Goal: Task Accomplishment & Management: Use online tool/utility

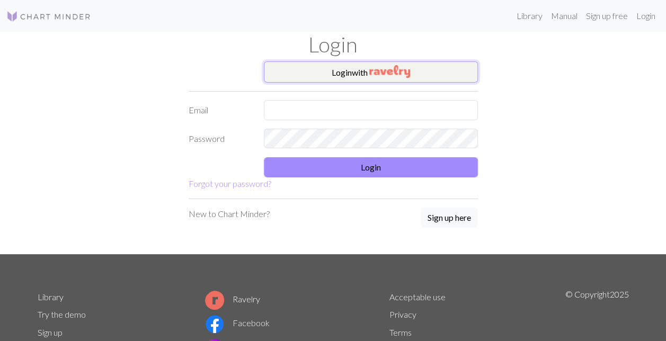
click at [274, 69] on button "Login with" at bounding box center [371, 71] width 214 height 21
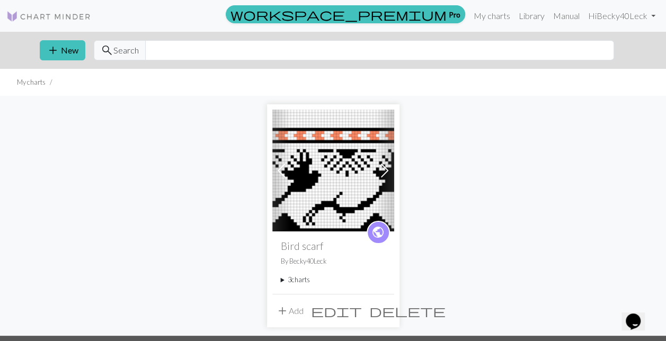
click at [294, 311] on button "add Add" at bounding box center [289, 311] width 35 height 20
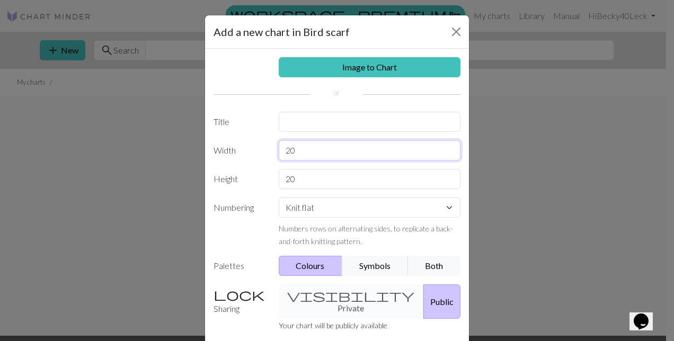
click at [315, 146] on input "20" at bounding box center [370, 150] width 182 height 20
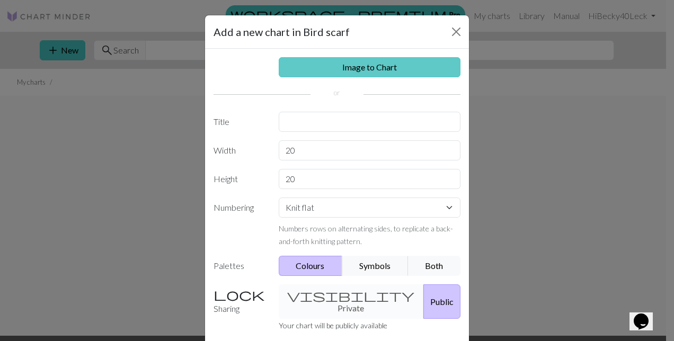
click at [387, 67] on link "Image to Chart" at bounding box center [370, 67] width 182 height 20
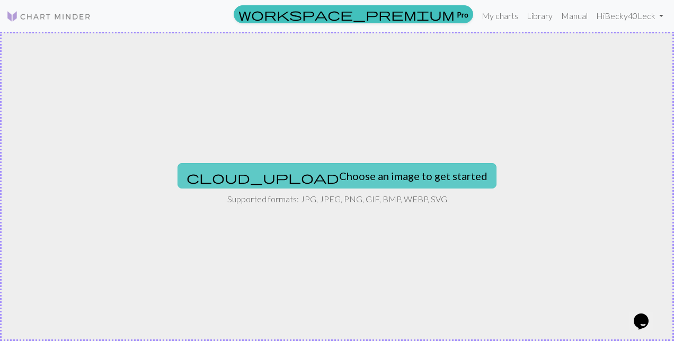
click at [305, 178] on button "cloud_upload Choose an image to get started" at bounding box center [337, 175] width 319 height 25
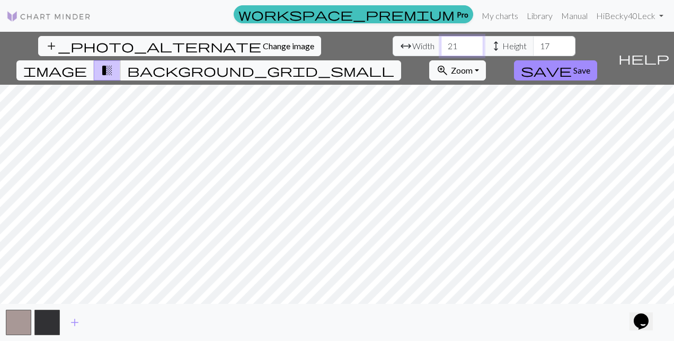
click at [441, 40] on input "21" at bounding box center [462, 46] width 42 height 20
click at [441, 40] on input "22" at bounding box center [462, 46] width 42 height 20
click at [441, 40] on input "23" at bounding box center [462, 46] width 42 height 20
click at [441, 40] on input "24" at bounding box center [462, 46] width 42 height 20
click at [441, 40] on input "25" at bounding box center [462, 46] width 42 height 20
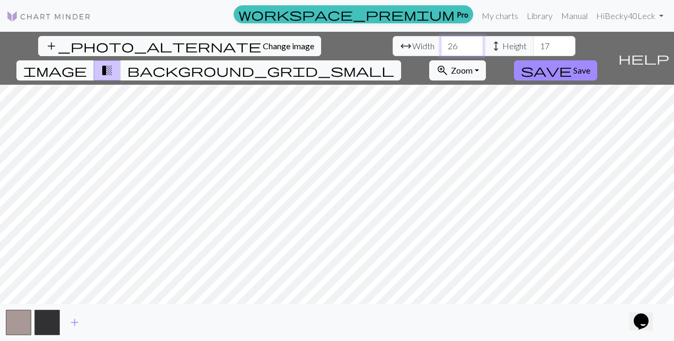
click at [441, 40] on input "26" at bounding box center [462, 46] width 42 height 20
click at [441, 40] on input "27" at bounding box center [462, 46] width 42 height 20
click at [441, 40] on input "28" at bounding box center [462, 46] width 42 height 20
click at [441, 40] on input "29" at bounding box center [462, 46] width 42 height 20
click at [441, 40] on input "30" at bounding box center [462, 46] width 42 height 20
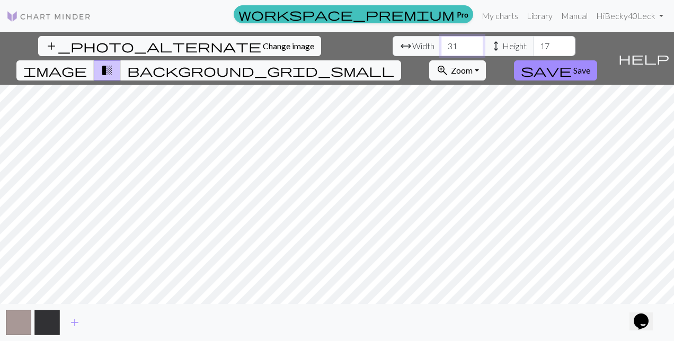
click at [441, 40] on input "31" at bounding box center [462, 46] width 42 height 20
click at [441, 40] on input "32" at bounding box center [462, 46] width 42 height 20
click at [441, 40] on input "33" at bounding box center [462, 46] width 42 height 20
type input "43"
click at [441, 40] on input "43" at bounding box center [462, 46] width 42 height 20
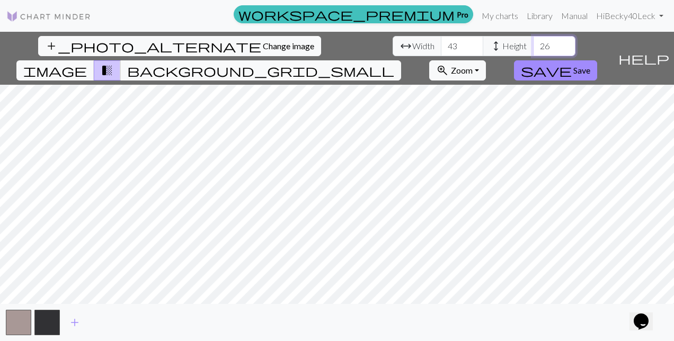
click at [533, 41] on input "26" at bounding box center [554, 46] width 42 height 20
click at [533, 41] on input "34" at bounding box center [554, 46] width 42 height 20
type input "35"
click at [533, 41] on input "35" at bounding box center [554, 46] width 42 height 20
click at [75, 314] on button "add" at bounding box center [74, 323] width 26 height 20
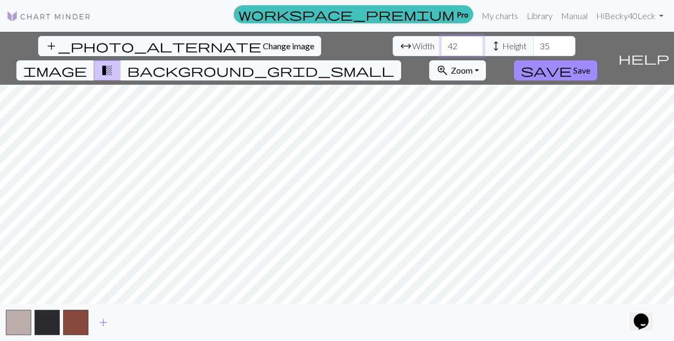
click at [441, 48] on input "42" at bounding box center [462, 46] width 42 height 20
click at [441, 48] on input "41" at bounding box center [462, 46] width 42 height 20
click at [441, 48] on input "40" at bounding box center [462, 46] width 42 height 20
click at [441, 48] on input "39" at bounding box center [462, 46] width 42 height 20
click at [441, 48] on input "38" at bounding box center [462, 46] width 42 height 20
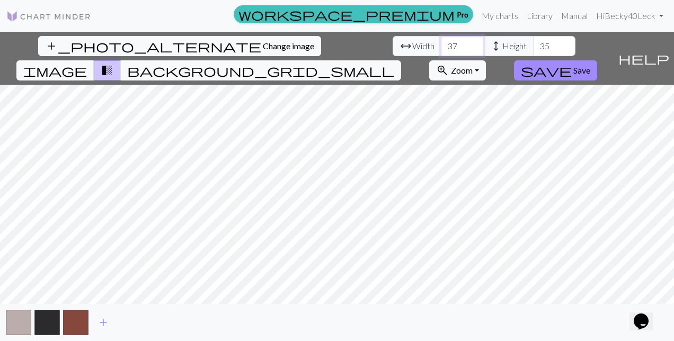
click at [441, 48] on input "37" at bounding box center [462, 46] width 42 height 20
click at [441, 48] on input "36" at bounding box center [462, 46] width 42 height 20
click at [441, 48] on input "35" at bounding box center [462, 46] width 42 height 20
click at [441, 48] on input "34" at bounding box center [462, 46] width 42 height 20
click at [441, 48] on input "33" at bounding box center [462, 46] width 42 height 20
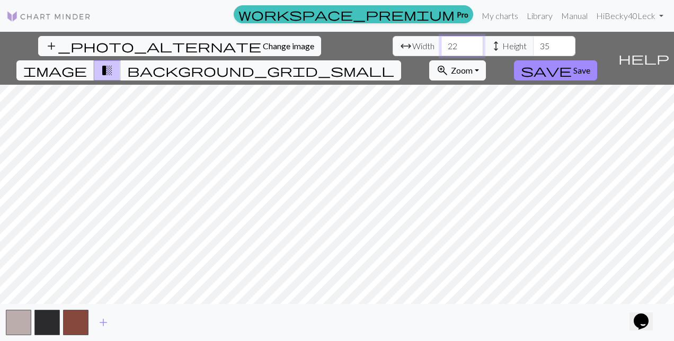
drag, startPoint x: 223, startPoint y: 47, endPoint x: 238, endPoint y: 79, distance: 35.8
click at [441, 56] on input "22" at bounding box center [462, 46] width 42 height 20
click at [441, 41] on input "23" at bounding box center [462, 46] width 42 height 20
click at [441, 41] on input "24" at bounding box center [462, 46] width 42 height 20
click at [441, 41] on input "25" at bounding box center [462, 46] width 42 height 20
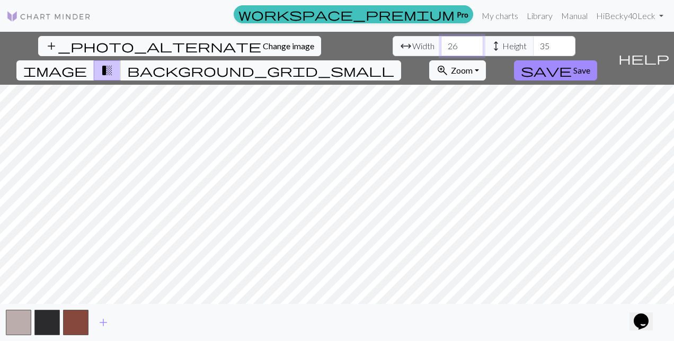
type input "26"
click at [441, 41] on input "26" at bounding box center [462, 46] width 42 height 20
click at [394, 63] on span "background_grid_small" at bounding box center [260, 70] width 267 height 15
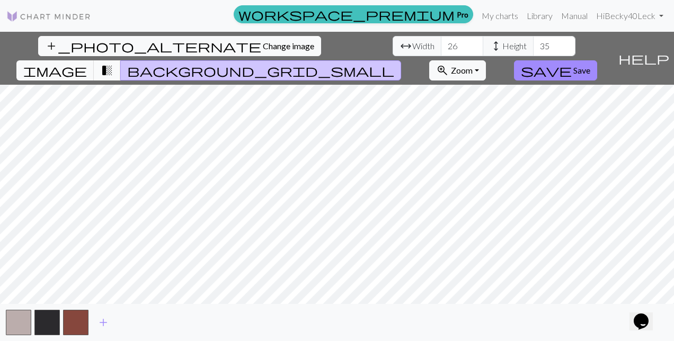
click at [113, 63] on span "transition_fade" at bounding box center [107, 70] width 13 height 15
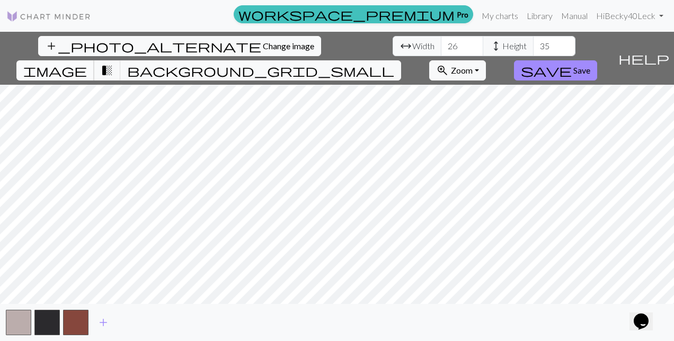
click at [87, 63] on span "image" at bounding box center [55, 70] width 64 height 15
click at [394, 63] on span "background_grid_small" at bounding box center [260, 70] width 267 height 15
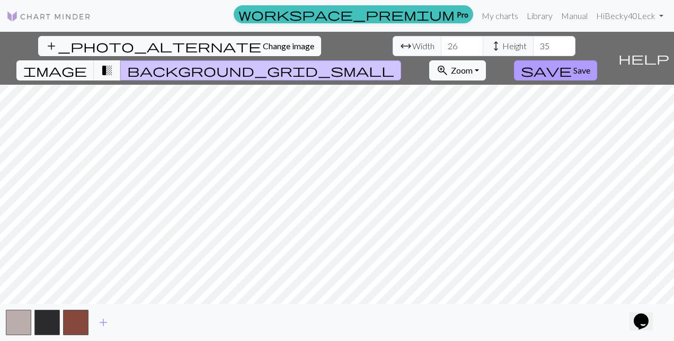
click at [590, 65] on span "Save" at bounding box center [581, 70] width 17 height 10
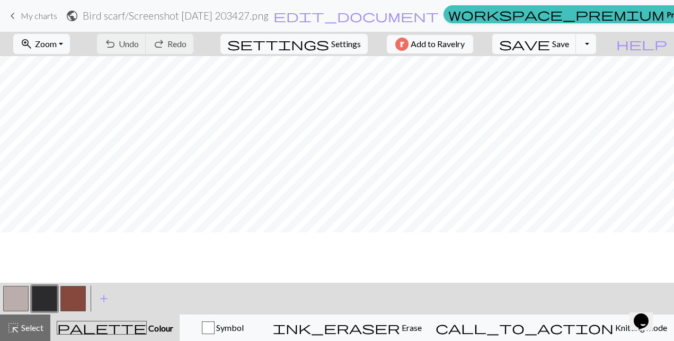
scroll to position [199, 0]
click at [70, 45] on button "zoom_in Zoom Zoom" at bounding box center [41, 44] width 57 height 20
click at [61, 68] on button "Fit all" at bounding box center [56, 66] width 84 height 17
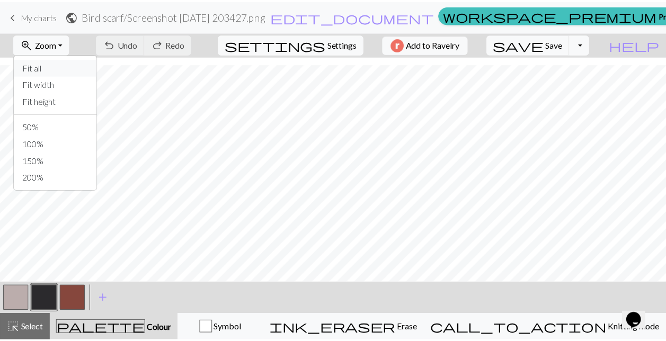
scroll to position [8, 0]
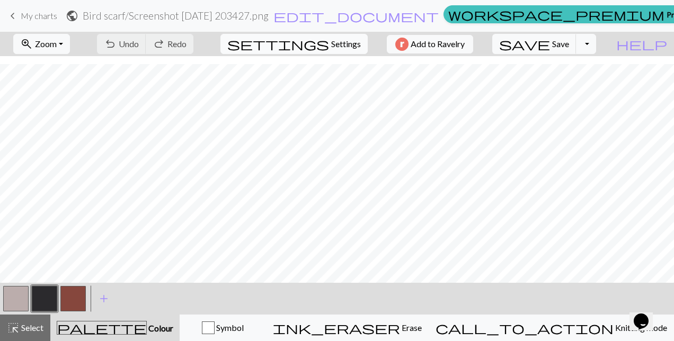
click at [331, 40] on span "Settings" at bounding box center [346, 44] width 30 height 13
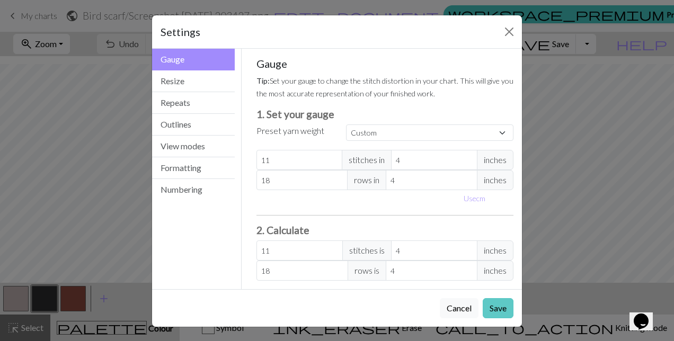
click at [497, 307] on button "Save" at bounding box center [498, 308] width 31 height 20
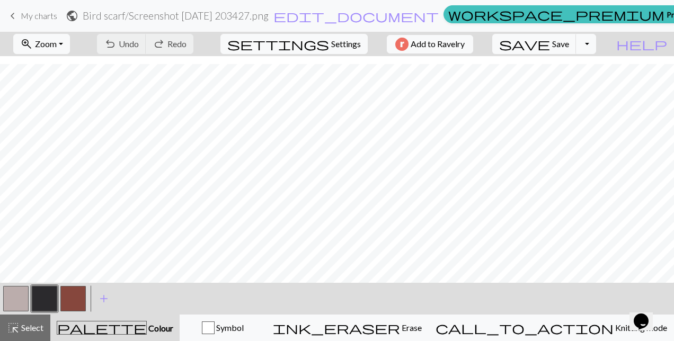
click at [37, 16] on span "My charts" at bounding box center [39, 16] width 37 height 10
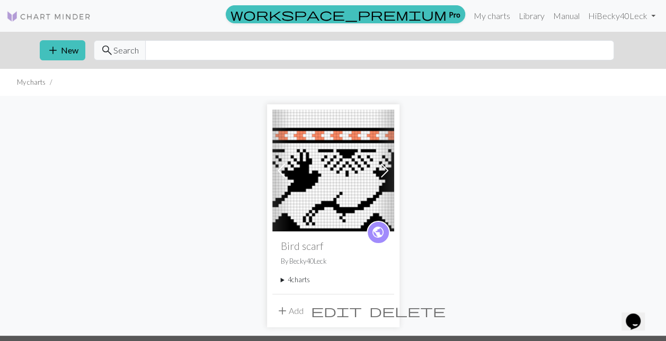
click at [299, 281] on summary "4 charts" at bounding box center [333, 280] width 105 height 10
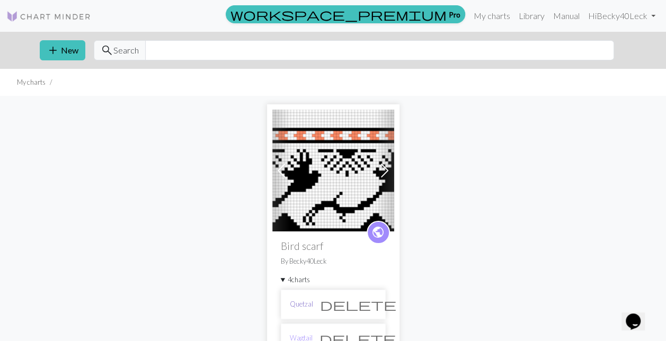
click at [301, 303] on link "Quetzal" at bounding box center [301, 304] width 23 height 10
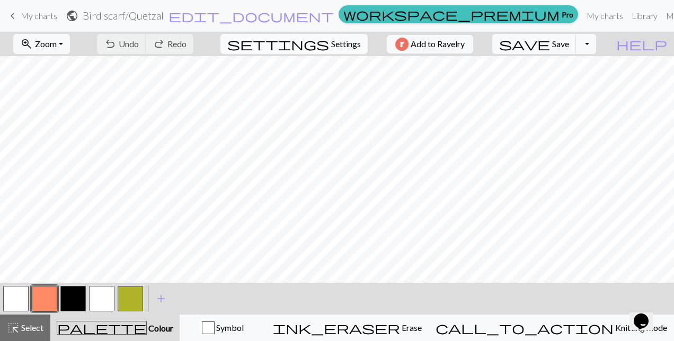
click at [345, 47] on span "Settings" at bounding box center [346, 44] width 30 height 13
select select "aran"
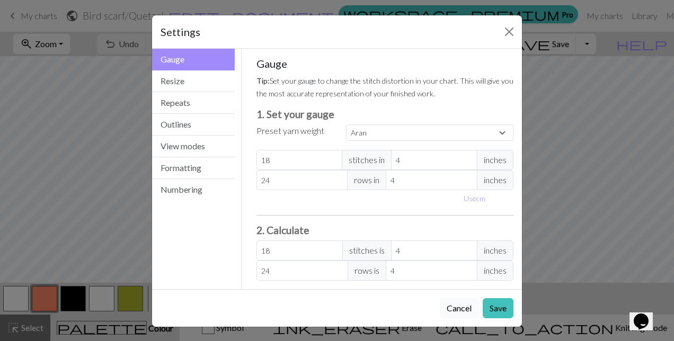
click at [464, 305] on button "Cancel" at bounding box center [459, 308] width 39 height 20
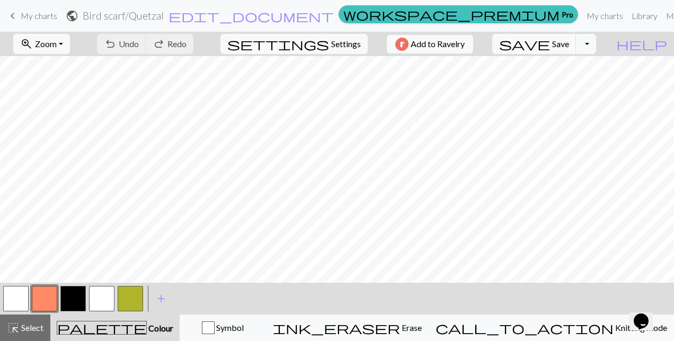
click at [49, 17] on span "My charts" at bounding box center [39, 16] width 37 height 10
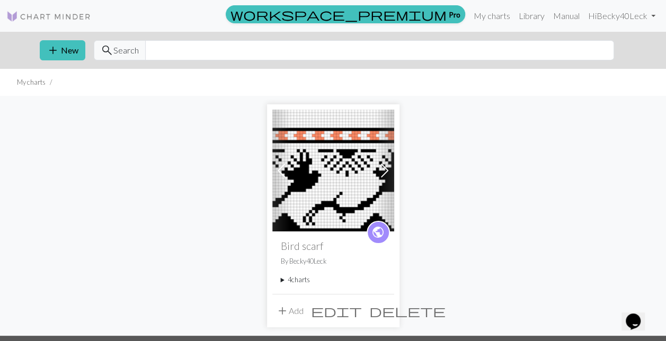
click at [306, 281] on summary "4 charts" at bounding box center [333, 280] width 105 height 10
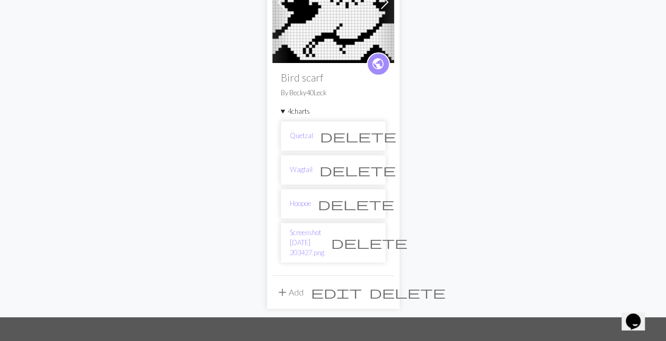
scroll to position [171, 0]
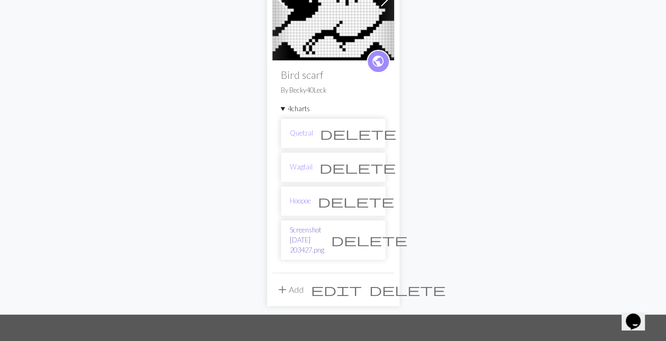
click at [324, 225] on link "Screenshot [DATE] 203427.png" at bounding box center [307, 240] width 34 height 31
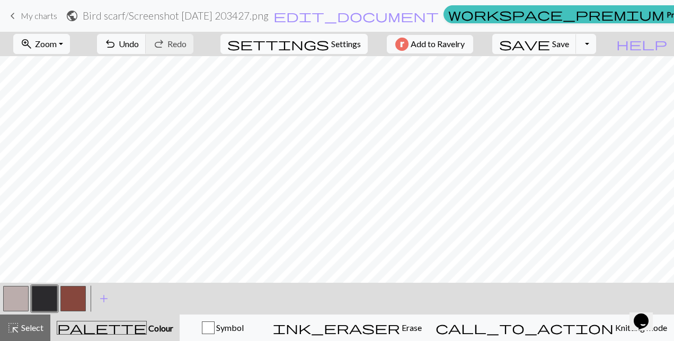
click at [343, 46] on span "Settings" at bounding box center [346, 44] width 30 height 13
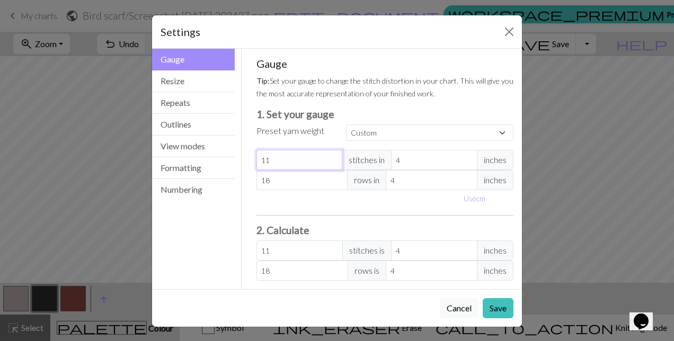
click at [325, 152] on input "11" at bounding box center [299, 160] width 86 height 20
type input "12"
click at [335, 157] on input "12" at bounding box center [299, 160] width 86 height 20
type input "13"
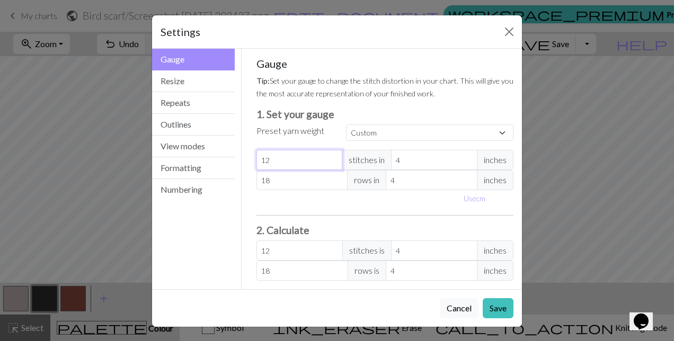
type input "13"
click at [335, 157] on input "13" at bounding box center [299, 160] width 86 height 20
type input "14"
click at [335, 157] on input "14" at bounding box center [299, 160] width 86 height 20
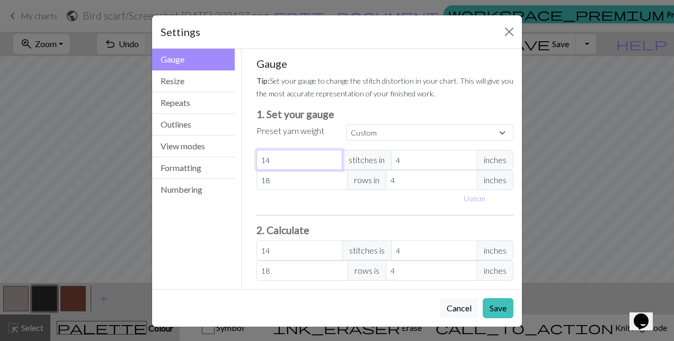
type input "15"
click at [335, 157] on input "15" at bounding box center [299, 160] width 86 height 20
type input "16"
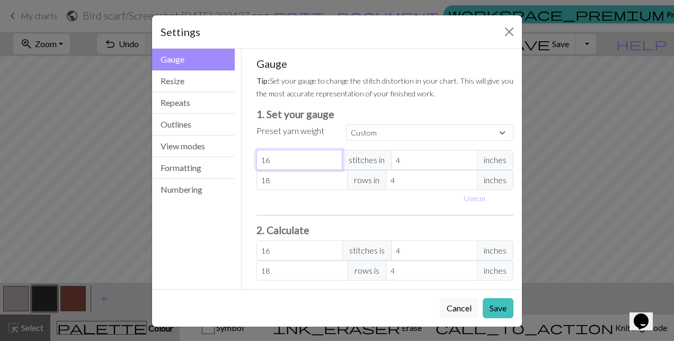
click at [335, 157] on input "16" at bounding box center [299, 160] width 86 height 20
type input "17"
click at [335, 157] on input "17" at bounding box center [299, 160] width 86 height 20
type input "18"
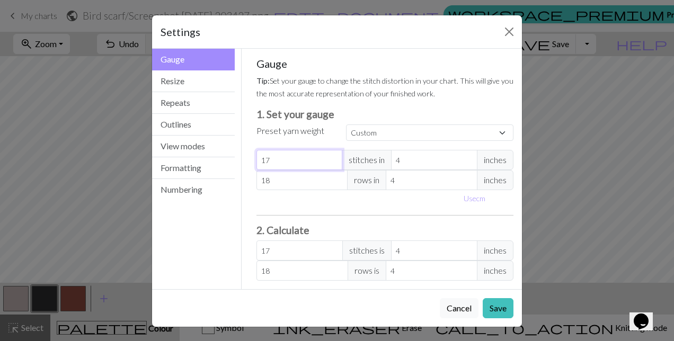
type input "18"
click at [335, 157] on input "18" at bounding box center [299, 160] width 86 height 20
type input "19"
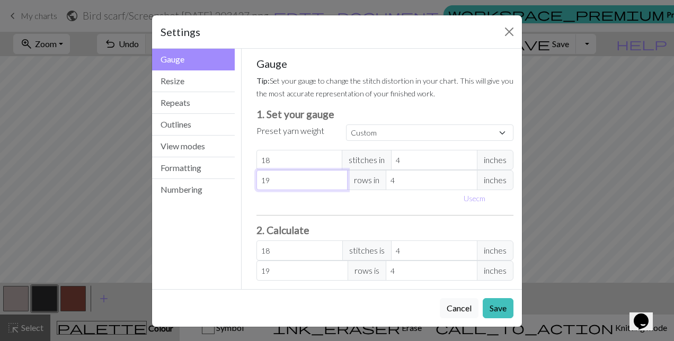
click at [340, 175] on input "19" at bounding box center [302, 180] width 92 height 20
type input "20"
click at [340, 175] on input "20" at bounding box center [302, 180] width 92 height 20
type input "21"
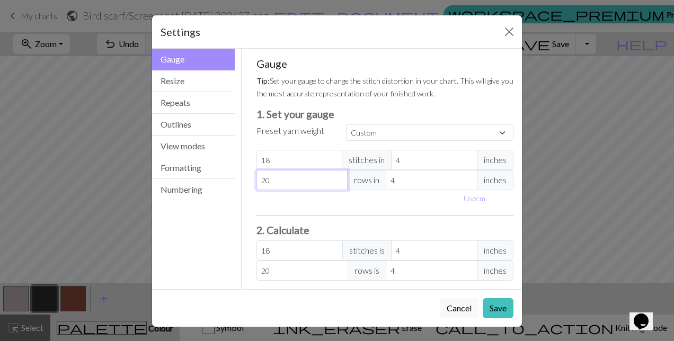
type input "21"
click at [340, 175] on input "21" at bounding box center [302, 180] width 92 height 20
type input "22"
click at [340, 175] on input "22" at bounding box center [302, 180] width 92 height 20
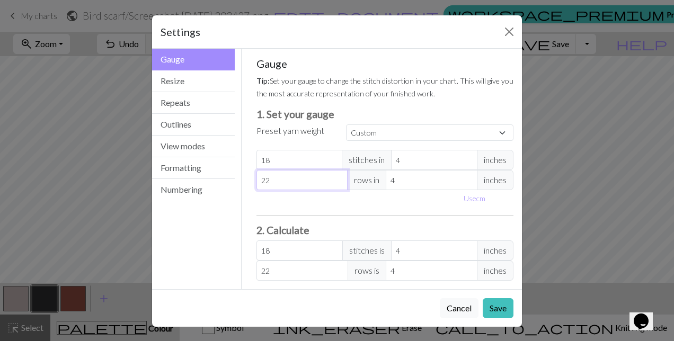
type input "23"
click at [340, 175] on input "23" at bounding box center [302, 180] width 92 height 20
type input "24"
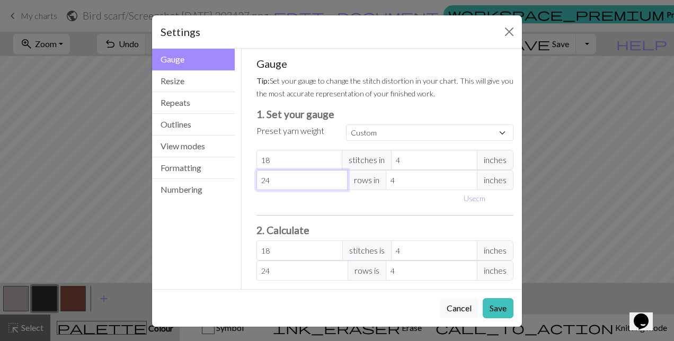
type input "24"
click at [340, 175] on input "24" at bounding box center [302, 180] width 92 height 20
click at [172, 84] on button "Resize" at bounding box center [193, 81] width 83 height 22
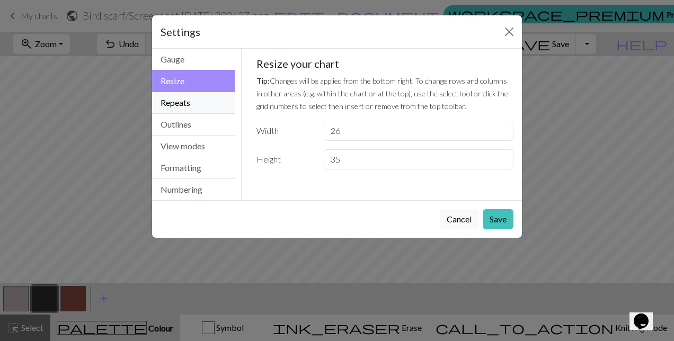
click at [175, 107] on button "Repeats" at bounding box center [193, 103] width 83 height 22
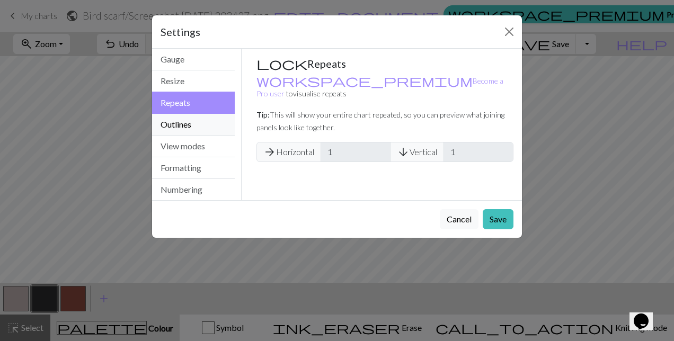
click at [172, 127] on button "Outlines" at bounding box center [193, 125] width 83 height 22
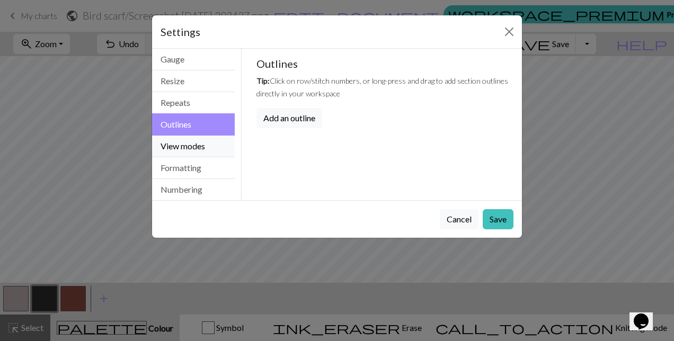
click at [171, 146] on button "View modes" at bounding box center [193, 147] width 83 height 22
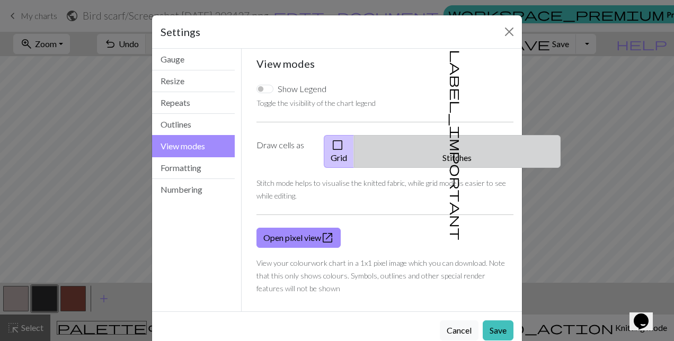
click at [463, 147] on button "label_important Stitches" at bounding box center [457, 151] width 207 height 33
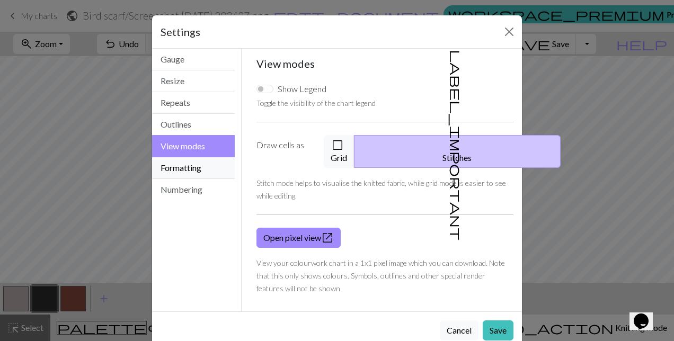
click at [178, 169] on button "Formatting" at bounding box center [193, 168] width 83 height 22
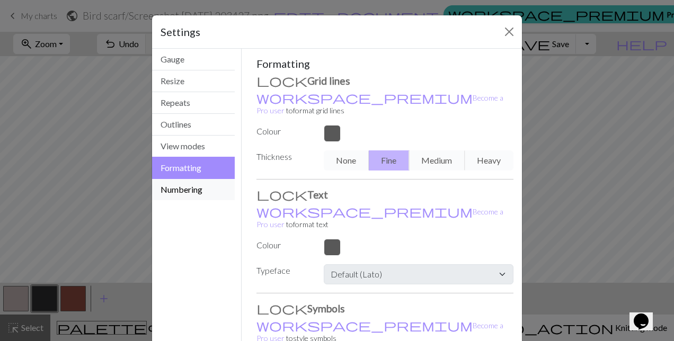
click at [178, 190] on button "Numbering" at bounding box center [193, 189] width 83 height 21
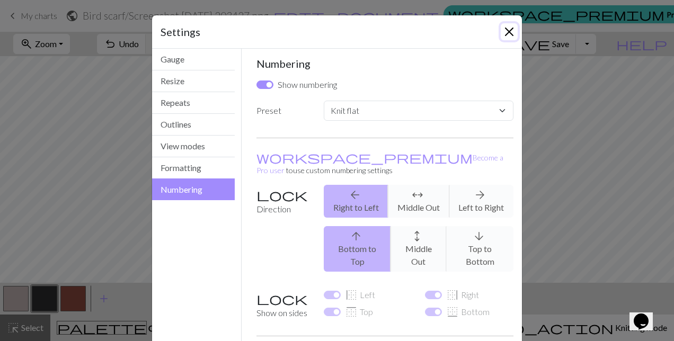
click at [507, 34] on button "Close" at bounding box center [509, 31] width 17 height 17
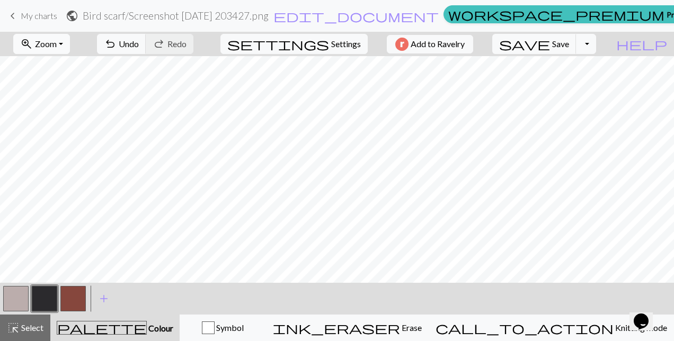
click at [70, 45] on button "zoom_in Zoom Zoom" at bounding box center [41, 44] width 57 height 20
click at [56, 70] on button "Fit all" at bounding box center [56, 66] width 84 height 17
click at [550, 46] on span "save" at bounding box center [524, 44] width 51 height 15
click at [36, 15] on span "My charts" at bounding box center [39, 16] width 37 height 10
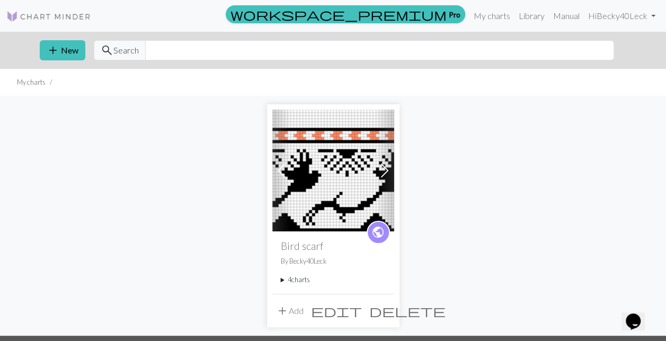
click at [300, 281] on summary "4 charts" at bounding box center [333, 280] width 105 height 10
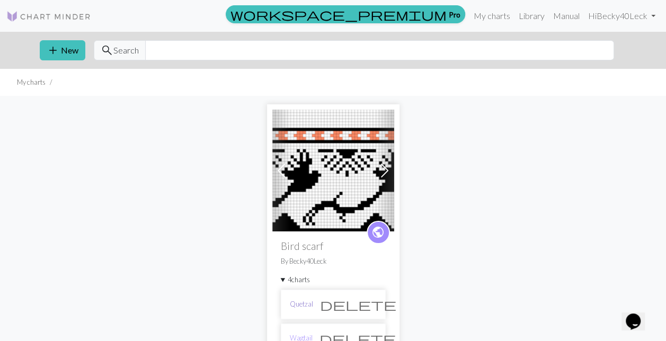
click at [307, 306] on link "Quetzal" at bounding box center [301, 304] width 23 height 10
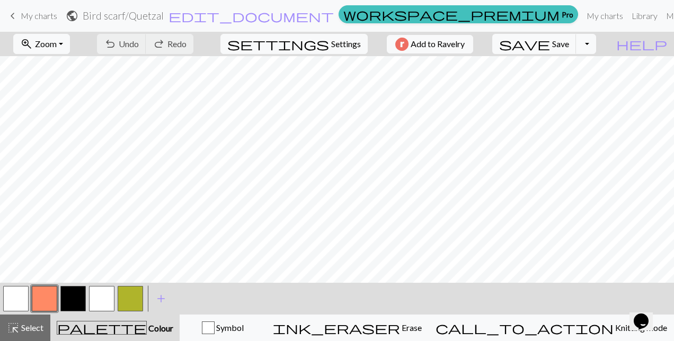
click at [32, 16] on span "My charts" at bounding box center [39, 16] width 37 height 10
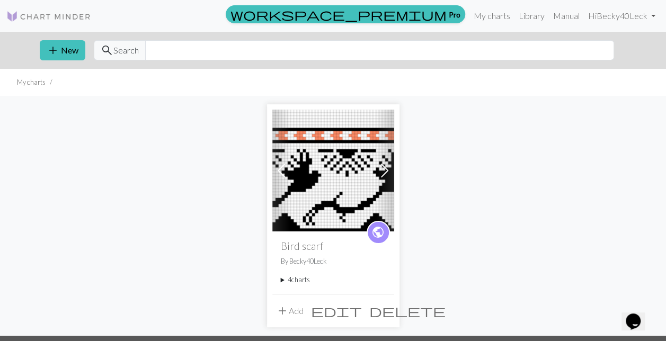
click at [298, 281] on summary "4 charts" at bounding box center [333, 280] width 105 height 10
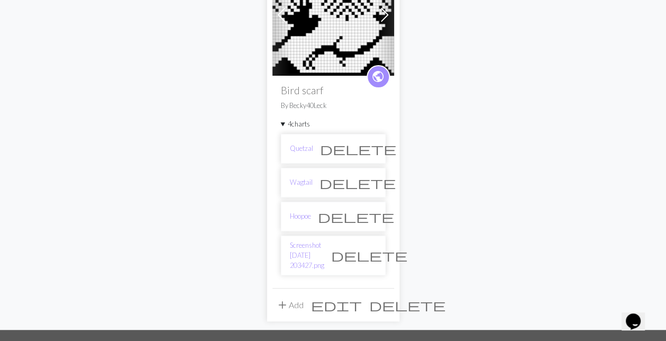
scroll to position [175, 0]
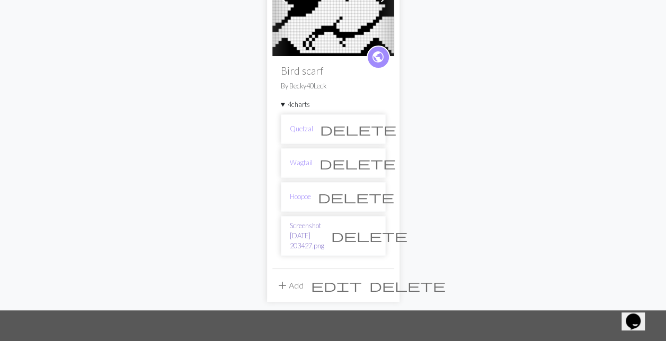
click at [315, 224] on link "Screenshot [DATE] 203427.png" at bounding box center [307, 236] width 34 height 31
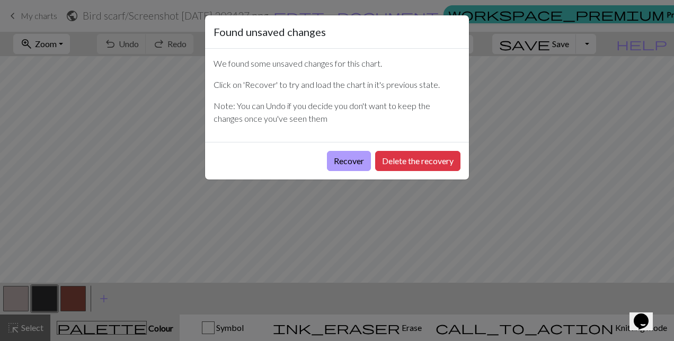
click at [351, 158] on button "Recover" at bounding box center [349, 161] width 44 height 20
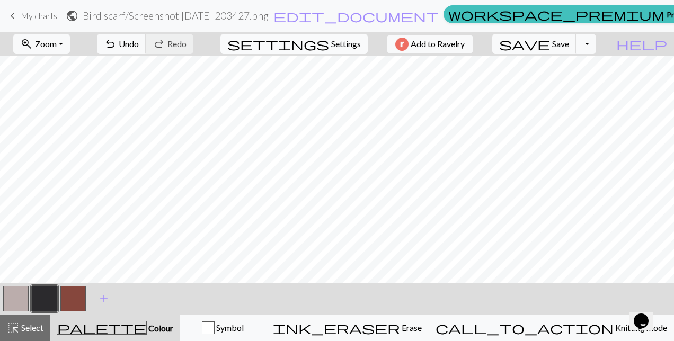
click at [333, 43] on span "Settings" at bounding box center [346, 44] width 30 height 13
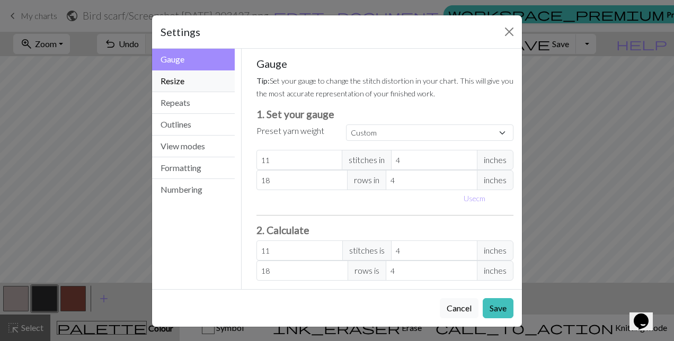
click at [175, 82] on button "Resize" at bounding box center [193, 81] width 83 height 22
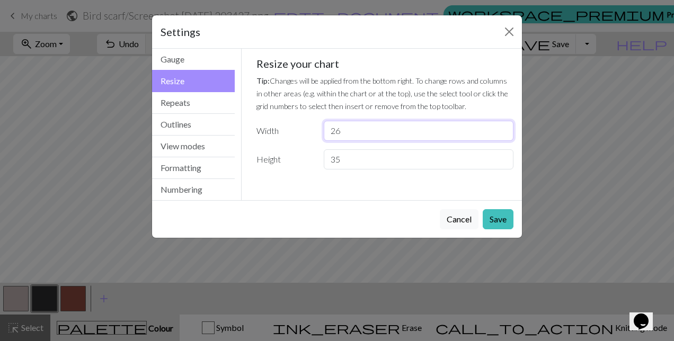
click at [361, 126] on input "26" at bounding box center [419, 131] width 190 height 20
click at [504, 127] on input "46" at bounding box center [419, 131] width 190 height 20
click at [504, 127] on input "53" at bounding box center [419, 131] width 190 height 20
click at [504, 127] on input "54" at bounding box center [419, 131] width 190 height 20
click at [504, 127] on input "55" at bounding box center [419, 131] width 190 height 20
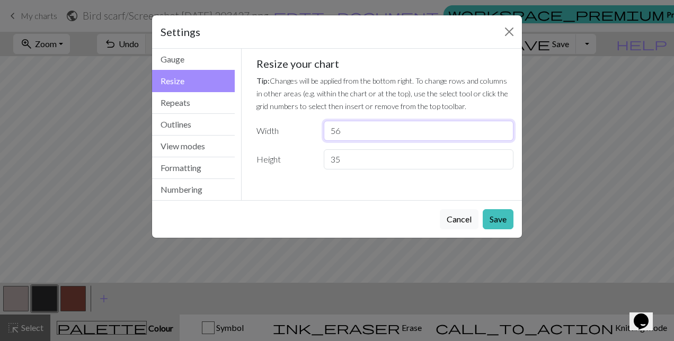
click at [504, 127] on input "56" at bounding box center [419, 131] width 190 height 20
click at [504, 127] on input "57" at bounding box center [419, 131] width 190 height 20
click at [504, 127] on input "58" at bounding box center [419, 131] width 190 height 20
click at [504, 127] on input "59" at bounding box center [419, 131] width 190 height 20
type input "60"
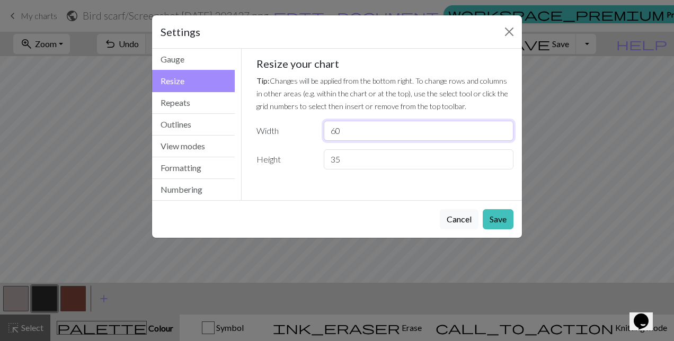
click at [504, 127] on input "60" at bounding box center [419, 131] width 190 height 20
click at [500, 217] on button "Save" at bounding box center [498, 219] width 31 height 20
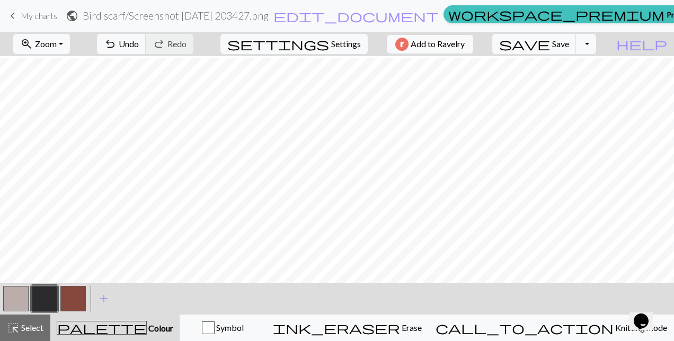
scroll to position [76, 0]
click at [70, 46] on button "zoom_in Zoom Zoom" at bounding box center [41, 44] width 57 height 20
click at [61, 67] on button "Fit all" at bounding box center [56, 66] width 84 height 17
click at [11, 295] on button "button" at bounding box center [15, 298] width 25 height 25
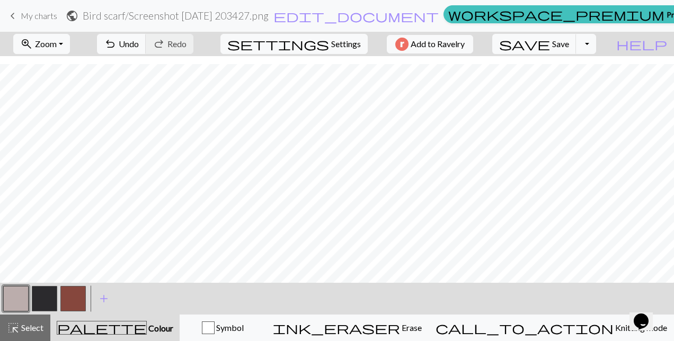
click at [119, 328] on span "palette" at bounding box center [101, 328] width 89 height 15
click at [147, 326] on span "Colour" at bounding box center [160, 328] width 26 height 10
click at [27, 326] on span "Select" at bounding box center [32, 328] width 24 height 10
click at [15, 291] on button "button" at bounding box center [15, 298] width 25 height 25
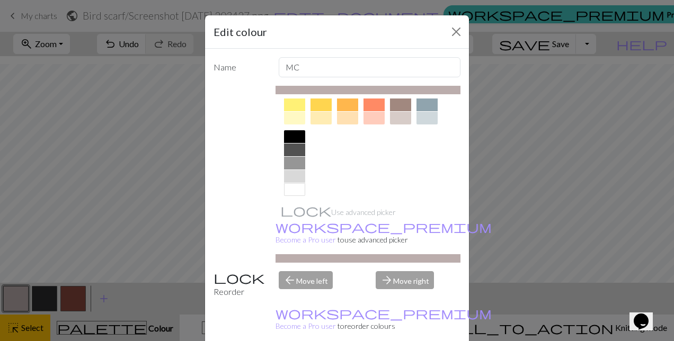
scroll to position [198, 0]
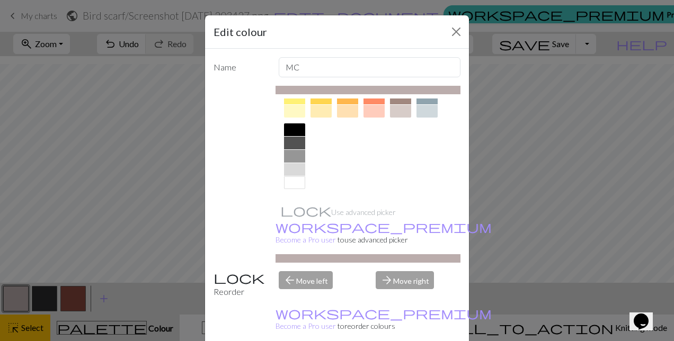
click at [298, 184] on div at bounding box center [294, 182] width 21 height 13
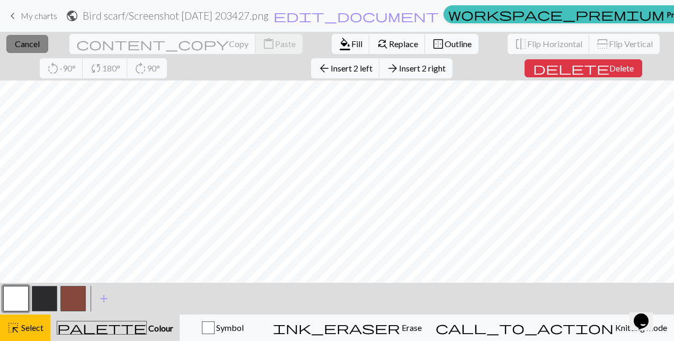
click at [30, 43] on span "Cancel" at bounding box center [27, 44] width 25 height 10
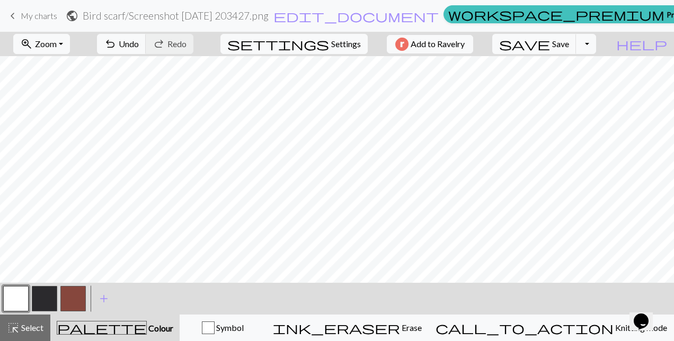
scroll to position [0, 0]
click at [18, 295] on button "button" at bounding box center [15, 298] width 25 height 25
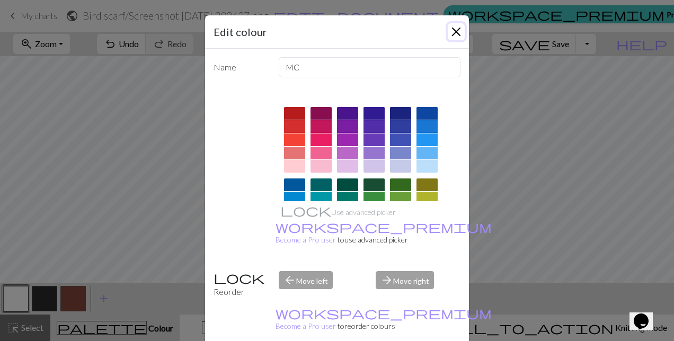
click at [448, 31] on button "Close" at bounding box center [456, 31] width 17 height 17
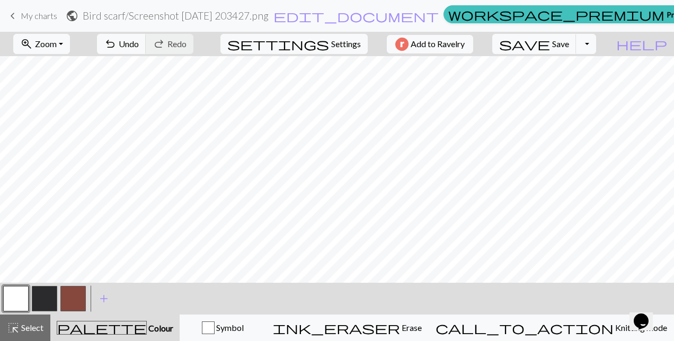
click at [47, 293] on button "button" at bounding box center [44, 298] width 25 height 25
click at [77, 302] on button "button" at bounding box center [72, 298] width 25 height 25
drag, startPoint x: 77, startPoint y: 302, endPoint x: 82, endPoint y: 336, distance: 35.2
click at [82, 336] on button "palette Colour Colour" at bounding box center [114, 328] width 129 height 26
click at [77, 294] on button "button" at bounding box center [72, 298] width 25 height 25
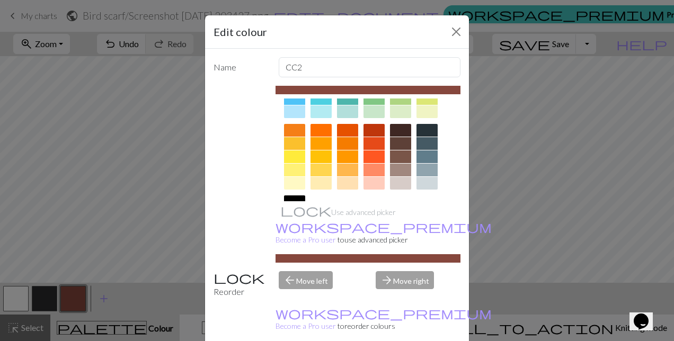
scroll to position [127, 0]
click at [367, 151] on div at bounding box center [374, 155] width 21 height 13
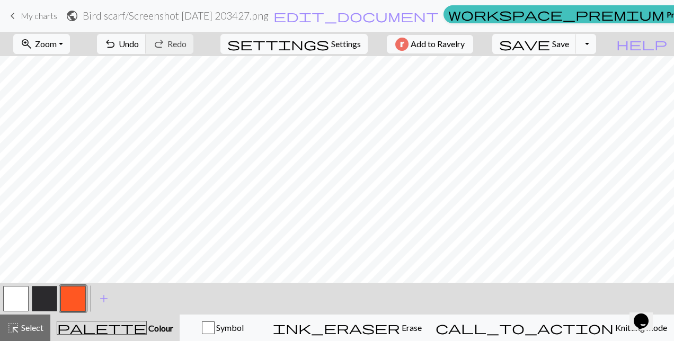
click at [46, 298] on button "button" at bounding box center [44, 298] width 25 height 25
click at [72, 298] on button "button" at bounding box center [72, 298] width 25 height 25
click at [49, 302] on button "button" at bounding box center [44, 298] width 25 height 25
click at [11, 305] on button "button" at bounding box center [15, 298] width 25 height 25
click at [49, 299] on button "button" at bounding box center [44, 298] width 25 height 25
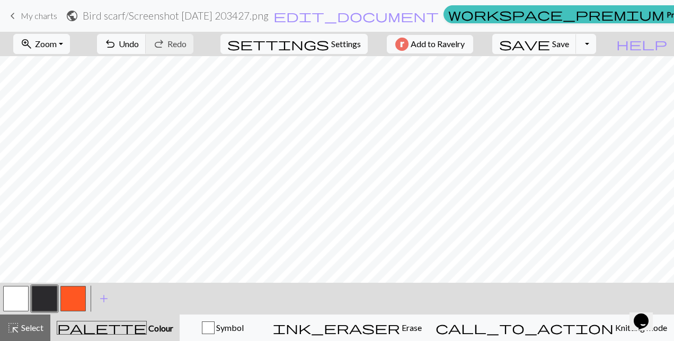
click at [75, 305] on button "button" at bounding box center [72, 298] width 25 height 25
click at [45, 299] on button "button" at bounding box center [44, 298] width 25 height 25
click at [12, 302] on button "button" at bounding box center [15, 298] width 25 height 25
click at [71, 306] on button "button" at bounding box center [72, 298] width 25 height 25
click at [45, 298] on button "button" at bounding box center [44, 298] width 25 height 25
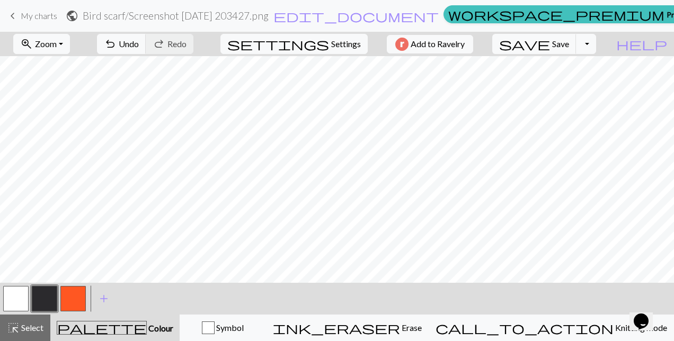
click at [20, 296] on button "button" at bounding box center [15, 298] width 25 height 25
click at [51, 295] on button "button" at bounding box center [44, 298] width 25 height 25
click at [7, 300] on button "button" at bounding box center [15, 298] width 25 height 25
click at [48, 300] on button "button" at bounding box center [44, 298] width 25 height 25
click at [14, 296] on button "button" at bounding box center [15, 298] width 25 height 25
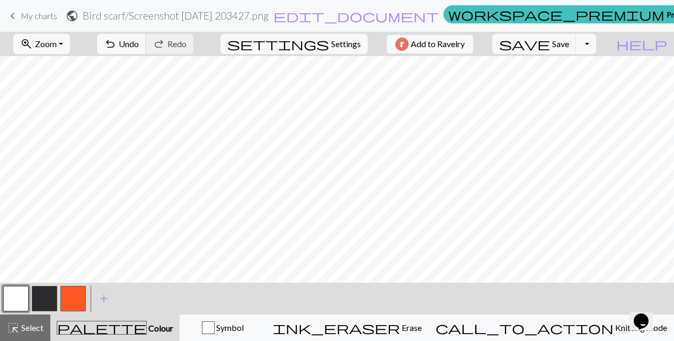
click at [46, 302] on button "button" at bounding box center [44, 298] width 25 height 25
click at [139, 44] on span "Undo" at bounding box center [129, 44] width 20 height 10
click at [176, 296] on div "< > add Add a colour" at bounding box center [337, 299] width 674 height 32
click at [79, 297] on button "button" at bounding box center [72, 298] width 25 height 25
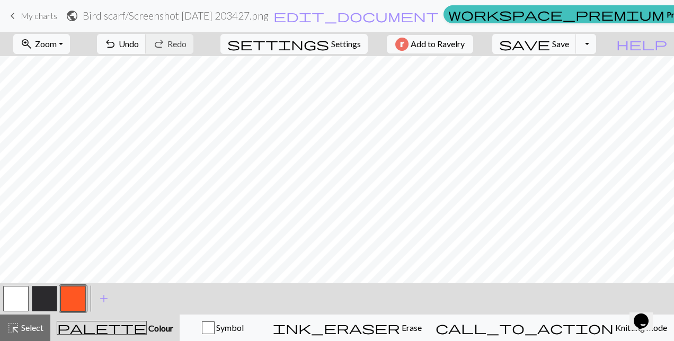
click at [21, 300] on button "button" at bounding box center [15, 298] width 25 height 25
click at [363, 301] on div "< > add Add a colour" at bounding box center [337, 299] width 674 height 32
click at [358, 288] on div "< > add Add a colour" at bounding box center [337, 299] width 674 height 32
click at [14, 294] on button "button" at bounding box center [15, 298] width 25 height 25
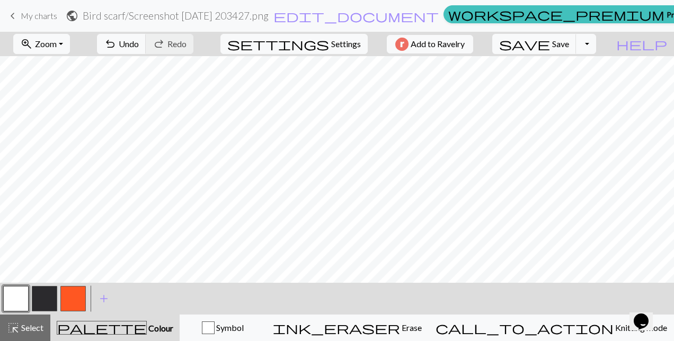
click at [47, 299] on button "button" at bounding box center [44, 298] width 25 height 25
click at [14, 299] on button "button" at bounding box center [15, 298] width 25 height 25
click at [47, 294] on button "button" at bounding box center [44, 298] width 25 height 25
click at [20, 290] on button "button" at bounding box center [15, 298] width 25 height 25
click at [43, 297] on button "button" at bounding box center [44, 298] width 25 height 25
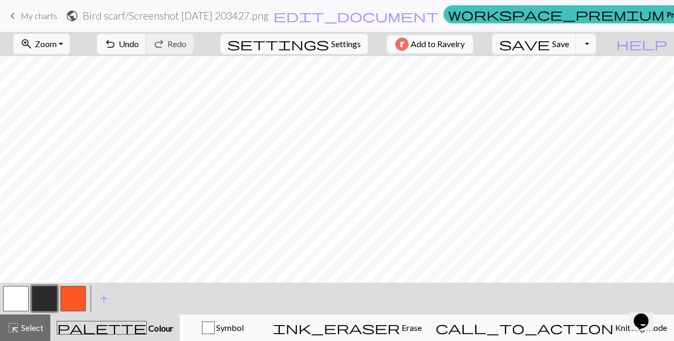
click at [16, 296] on button "button" at bounding box center [15, 298] width 25 height 25
click at [46, 291] on button "button" at bounding box center [44, 298] width 25 height 25
click at [24, 299] on button "button" at bounding box center [15, 298] width 25 height 25
click at [43, 304] on button "button" at bounding box center [44, 298] width 25 height 25
click at [17, 303] on button "button" at bounding box center [15, 298] width 25 height 25
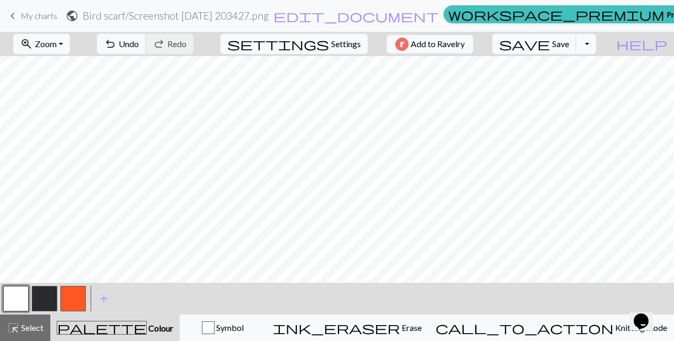
click at [45, 300] on button "button" at bounding box center [44, 298] width 25 height 25
click at [22, 298] on button "button" at bounding box center [15, 298] width 25 height 25
click at [50, 296] on button "button" at bounding box center [44, 298] width 25 height 25
click at [569, 47] on span "Save" at bounding box center [560, 44] width 17 height 10
